Goal: Task Accomplishment & Management: Use online tool/utility

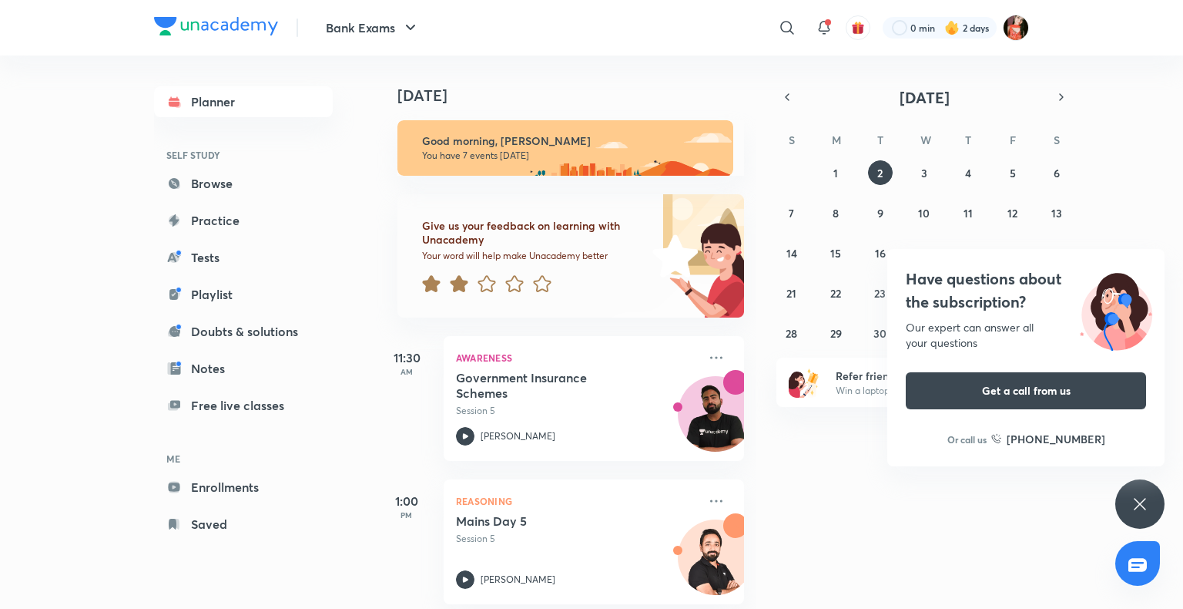
click at [1146, 506] on icon at bounding box center [1140, 504] width 18 height 18
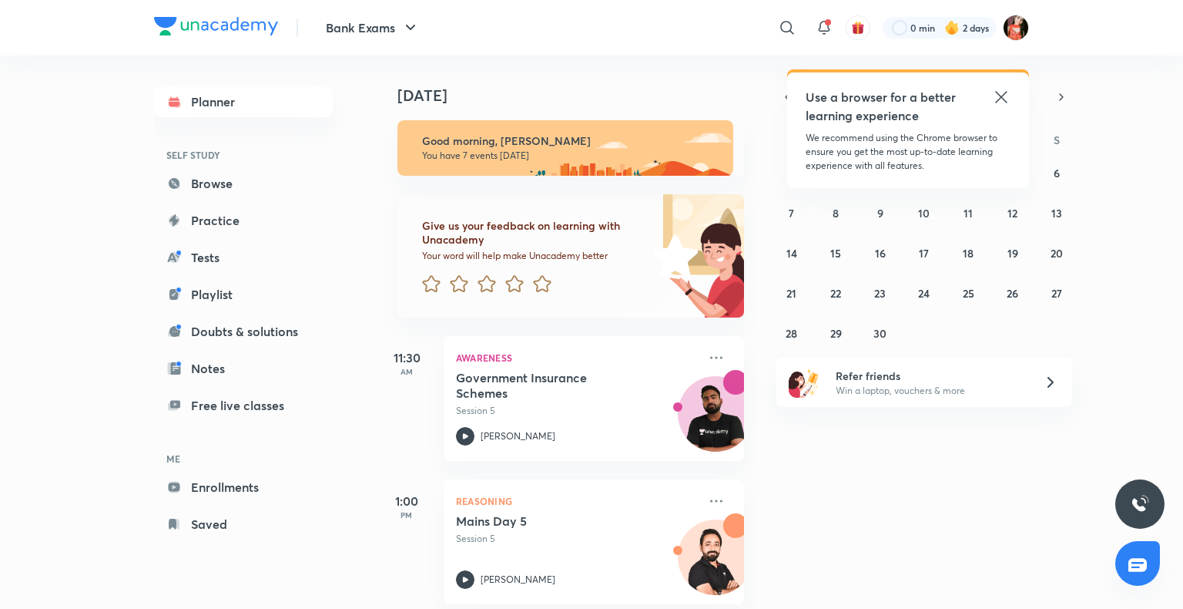
click at [996, 90] on icon at bounding box center [1001, 97] width 18 height 18
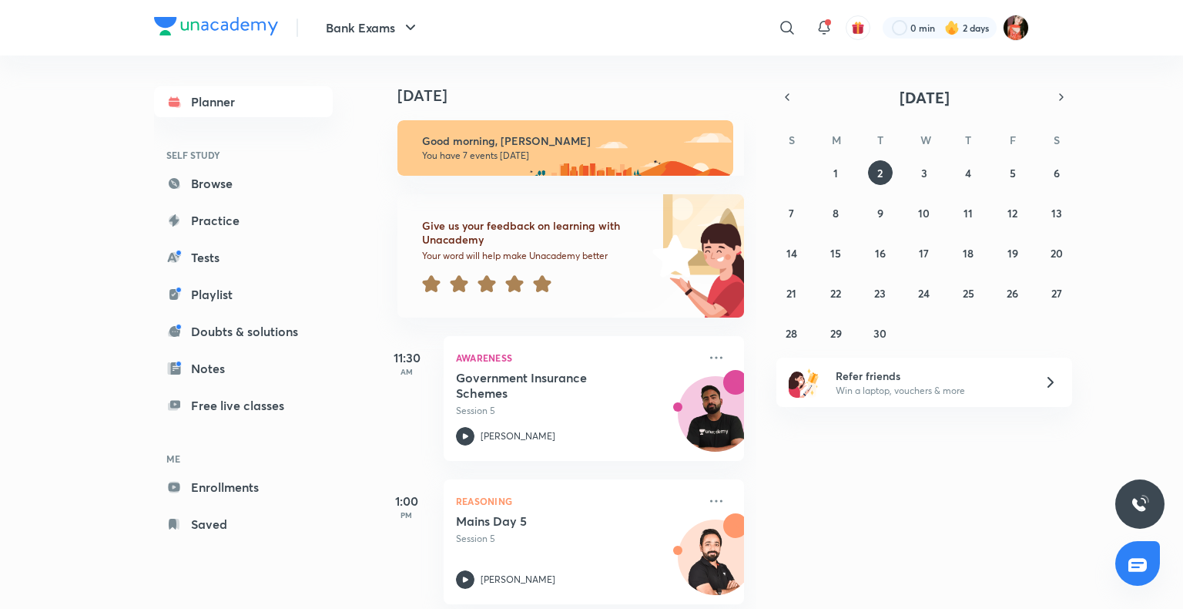
click at [1183, 4] on header "Bank Exams ​ 0 min 2 days" at bounding box center [591, 27] width 1183 height 55
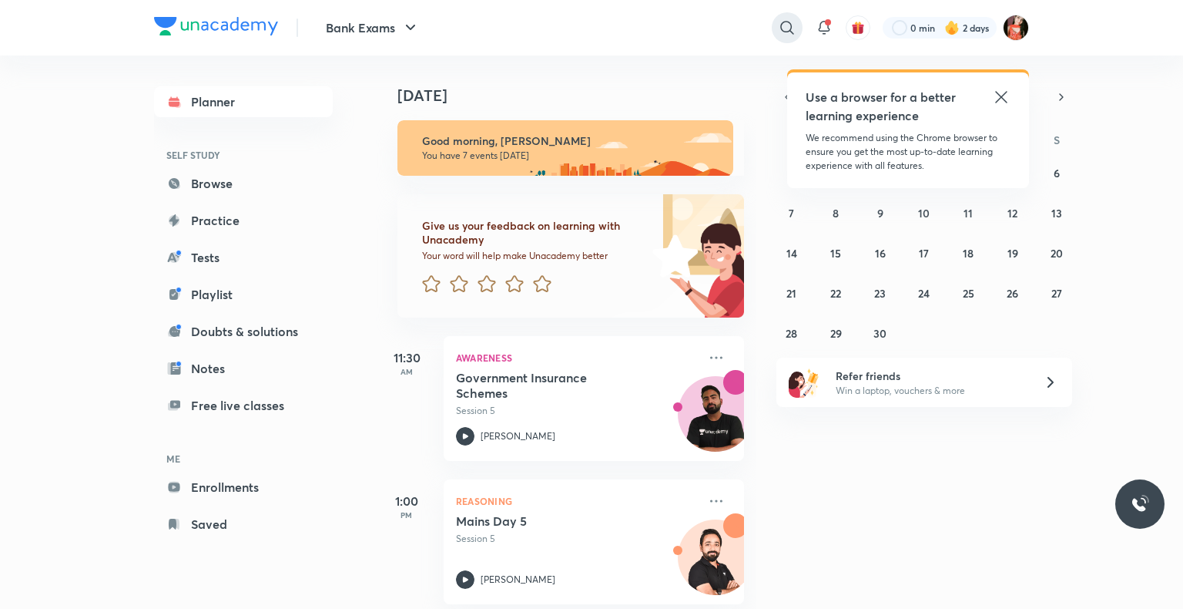
click at [791, 14] on div at bounding box center [787, 27] width 31 height 31
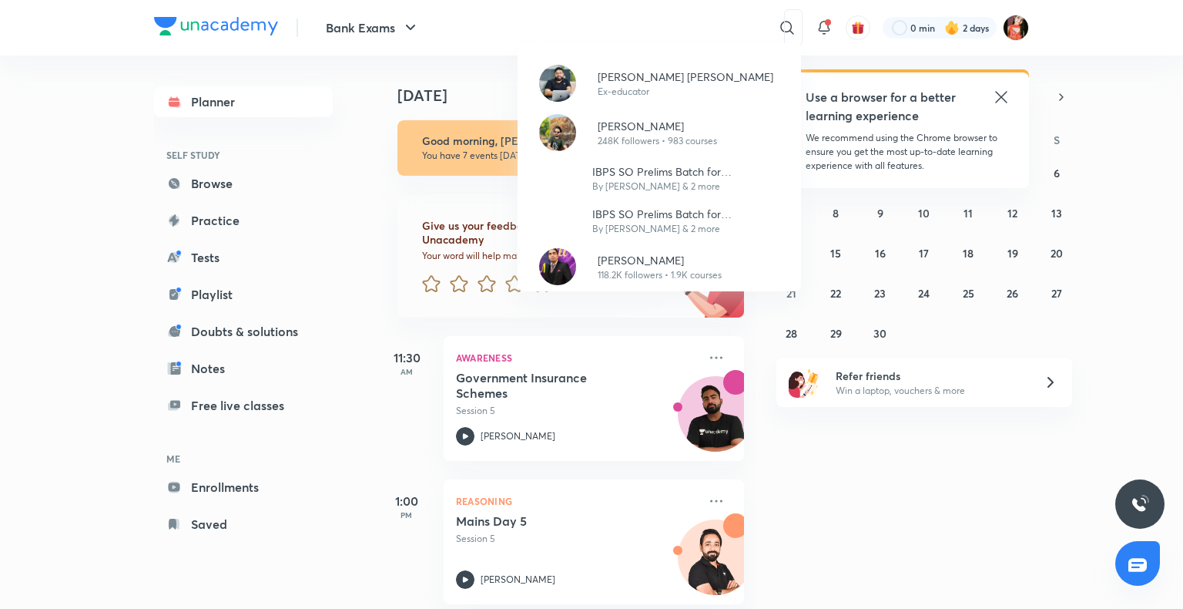
click at [404, 412] on div "Arun Singh Rawat Ex-educator Puneet Kumar Sharma 248K followers • 983 courses I…" at bounding box center [591, 304] width 1183 height 609
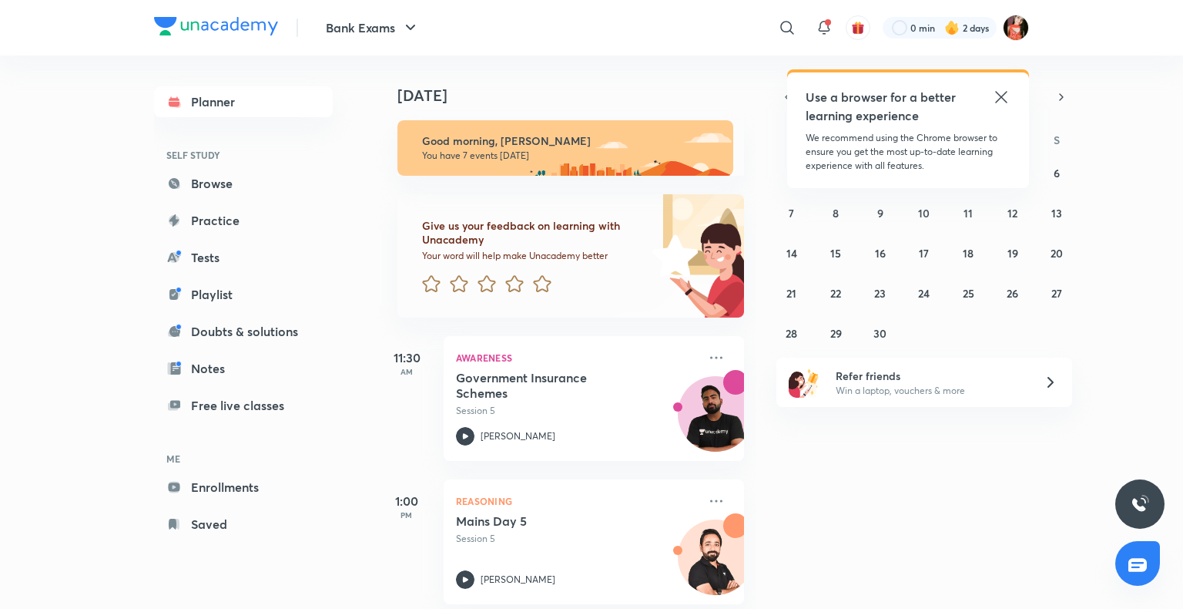
click at [1010, 106] on icon at bounding box center [1001, 97] width 18 height 18
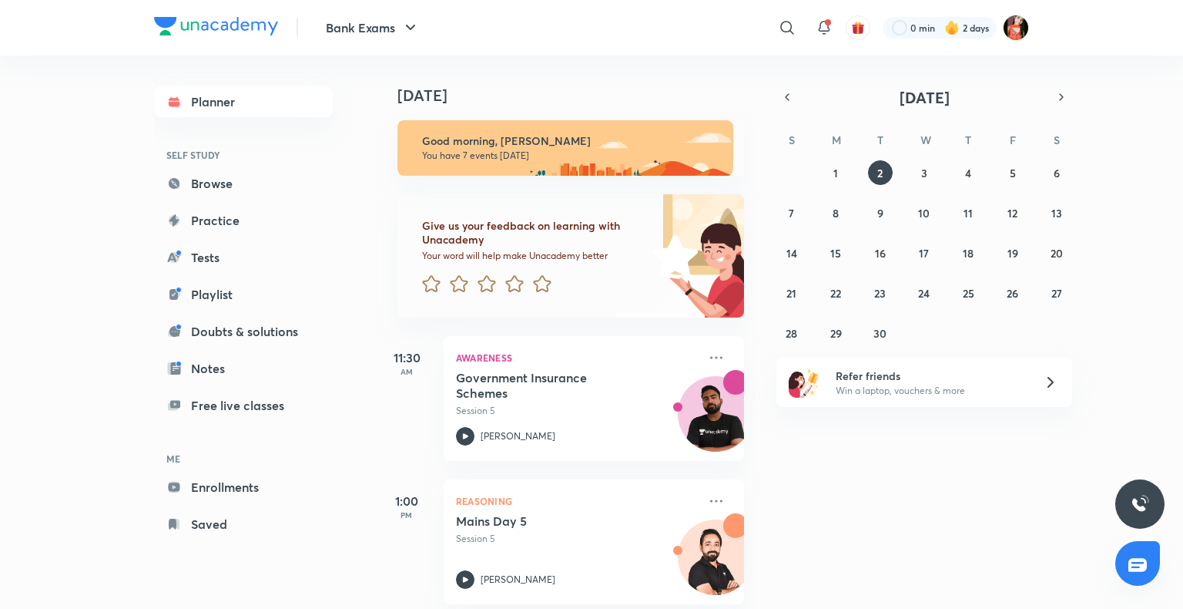
click at [851, 173] on div "31 1 2 3 4 5 6 7 8 9 10 11 12 13 14 15 16 17 18 19 20 21 22 23 24 25 26 27 28 2…" at bounding box center [925, 252] width 296 height 185
click at [824, 163] on div "31 1 2 3 4 5 6 7 8 9 10 11 12 13 14 15 16 17 18 19 20 21 22 23 24 25 26 27 28 2…" at bounding box center [925, 252] width 296 height 185
click at [826, 166] on button "1" at bounding box center [836, 172] width 25 height 25
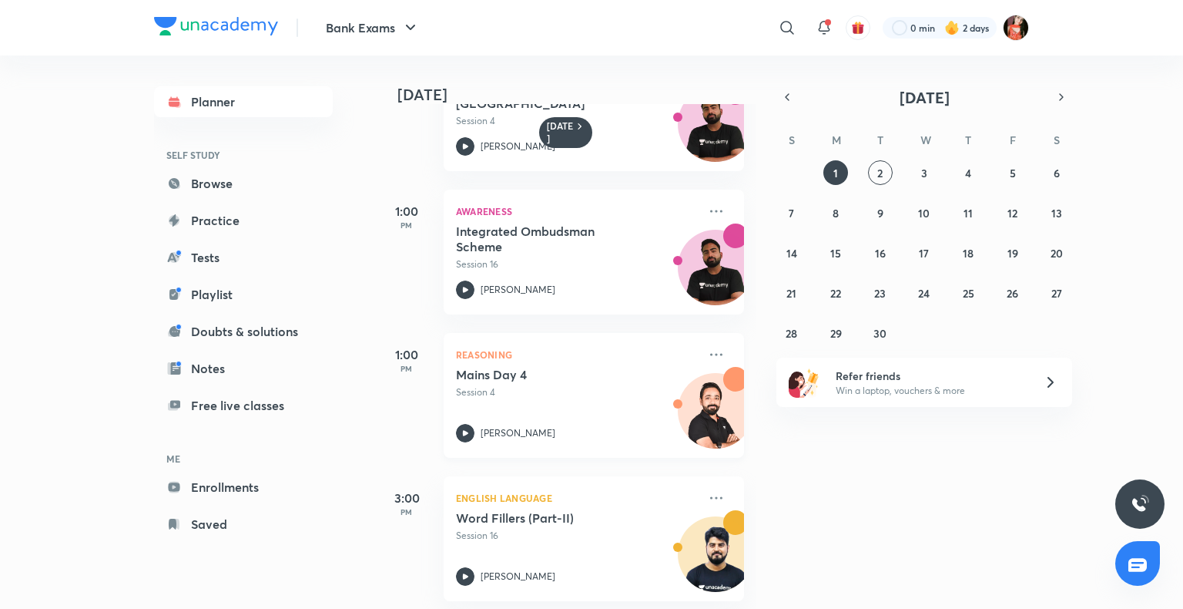
scroll to position [163, 0]
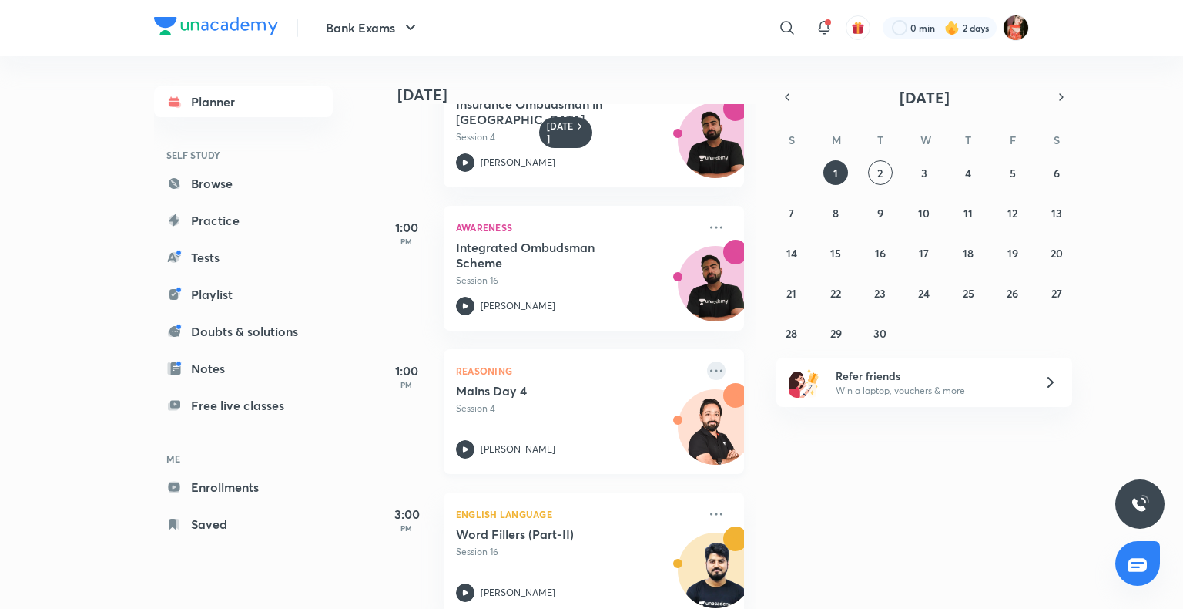
click at [707, 368] on icon at bounding box center [716, 370] width 18 height 18
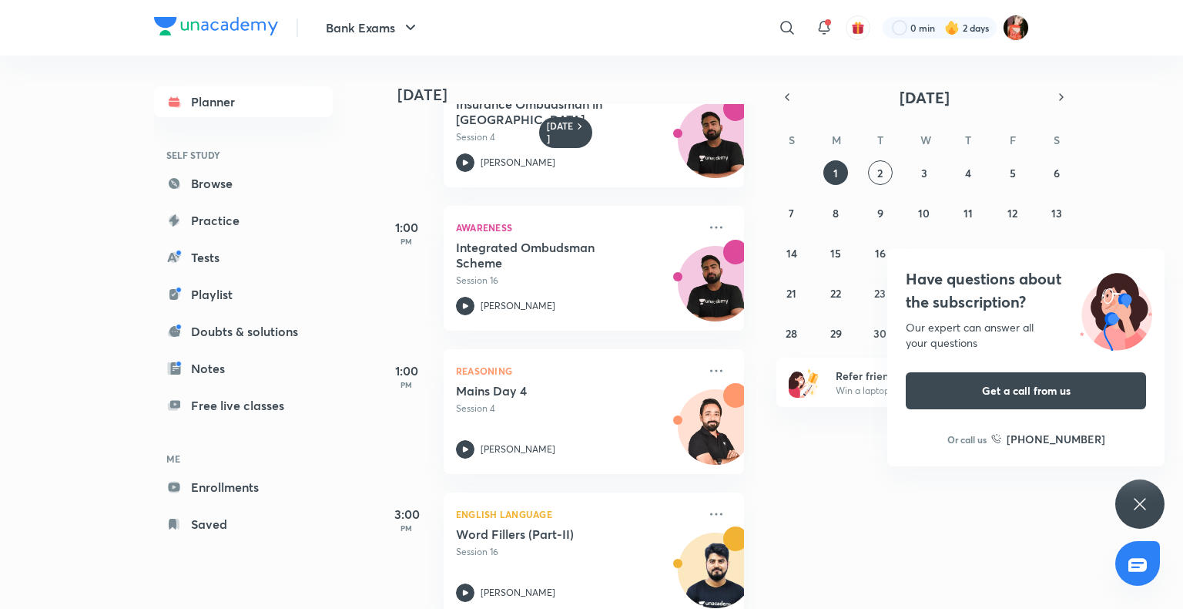
click at [1133, 507] on icon at bounding box center [1140, 504] width 18 height 18
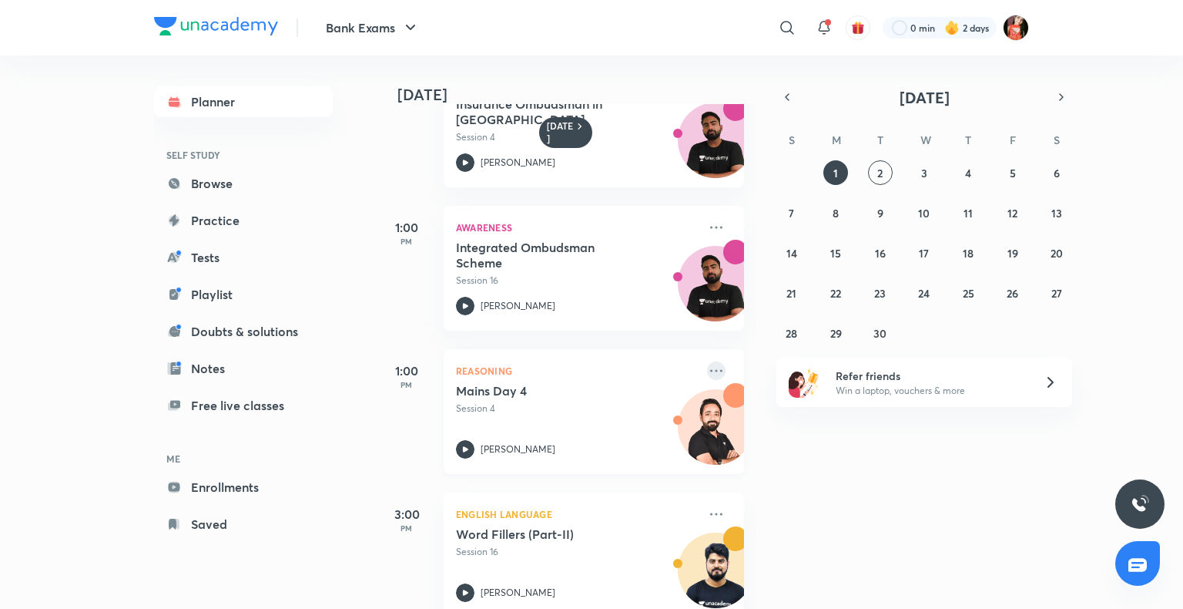
click at [707, 370] on icon at bounding box center [716, 370] width 18 height 18
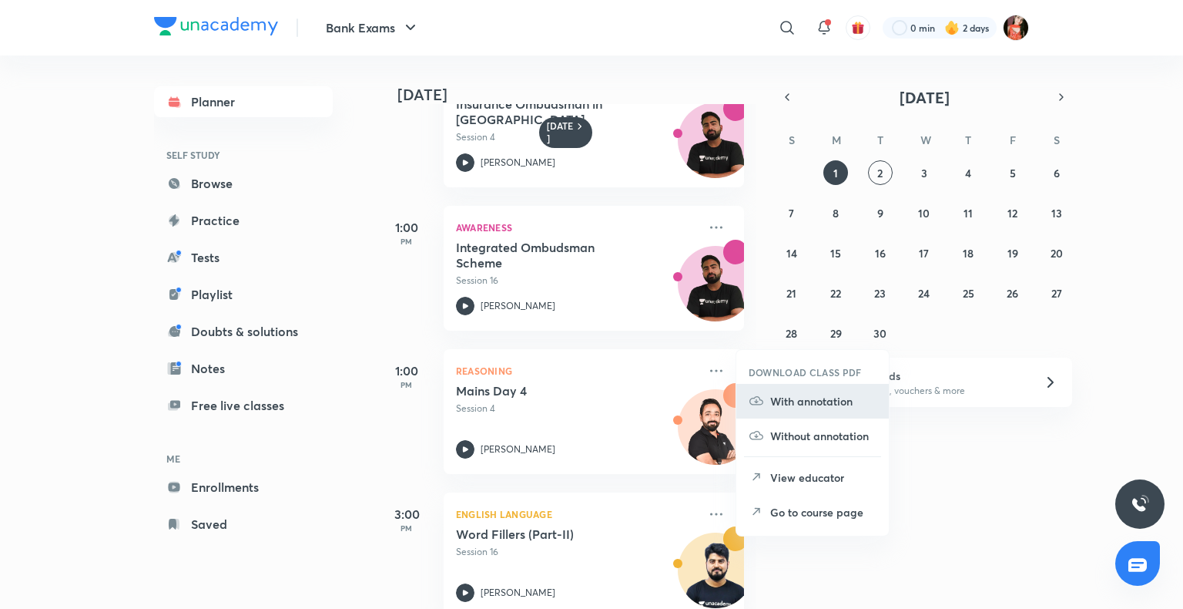
click at [809, 404] on p "With annotation" at bounding box center [823, 401] width 106 height 16
